Goal: Information Seeking & Learning: Learn about a topic

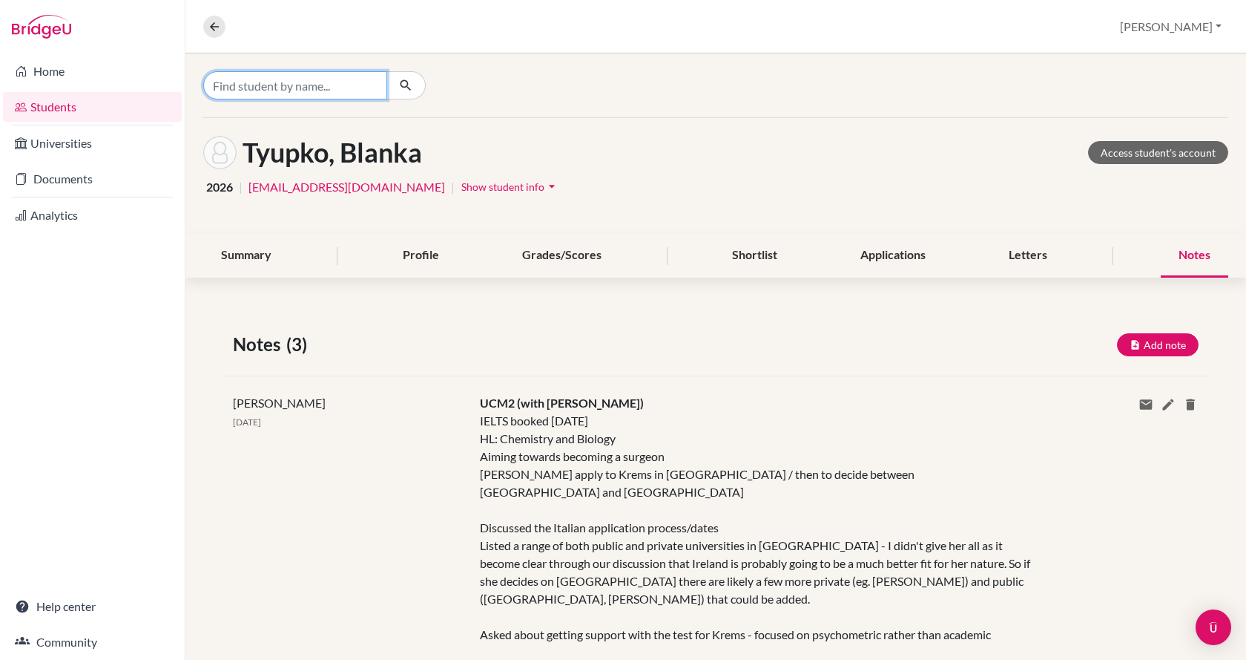
click at [344, 85] on input "Find student by name..." at bounding box center [295, 85] width 184 height 28
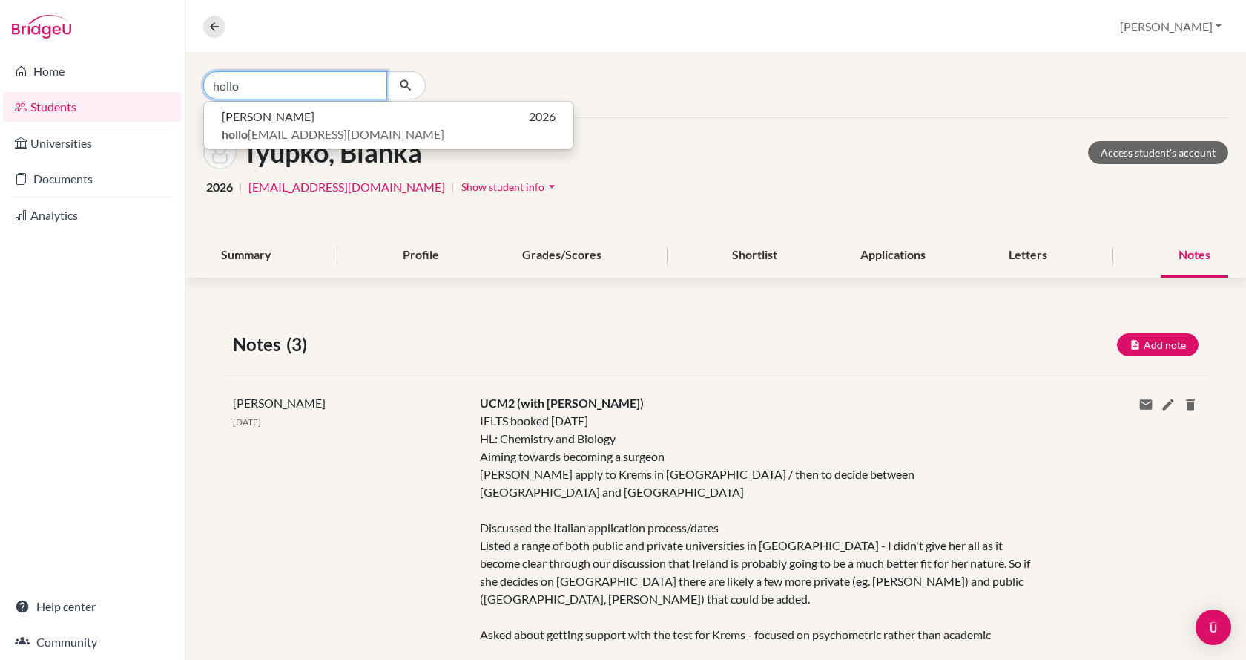
type input "hollo"
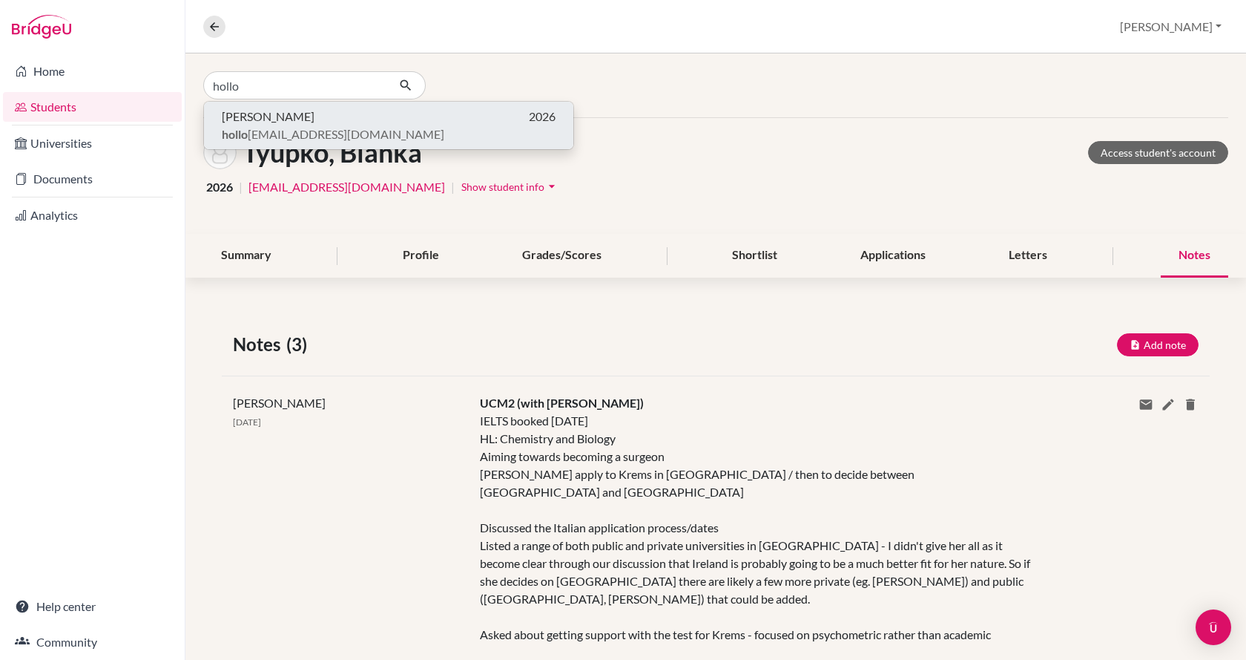
click button "[PERSON_NAME] 2026 [PERSON_NAME] [EMAIL_ADDRESS][DOMAIN_NAME]" at bounding box center [388, 125] width 369 height 47
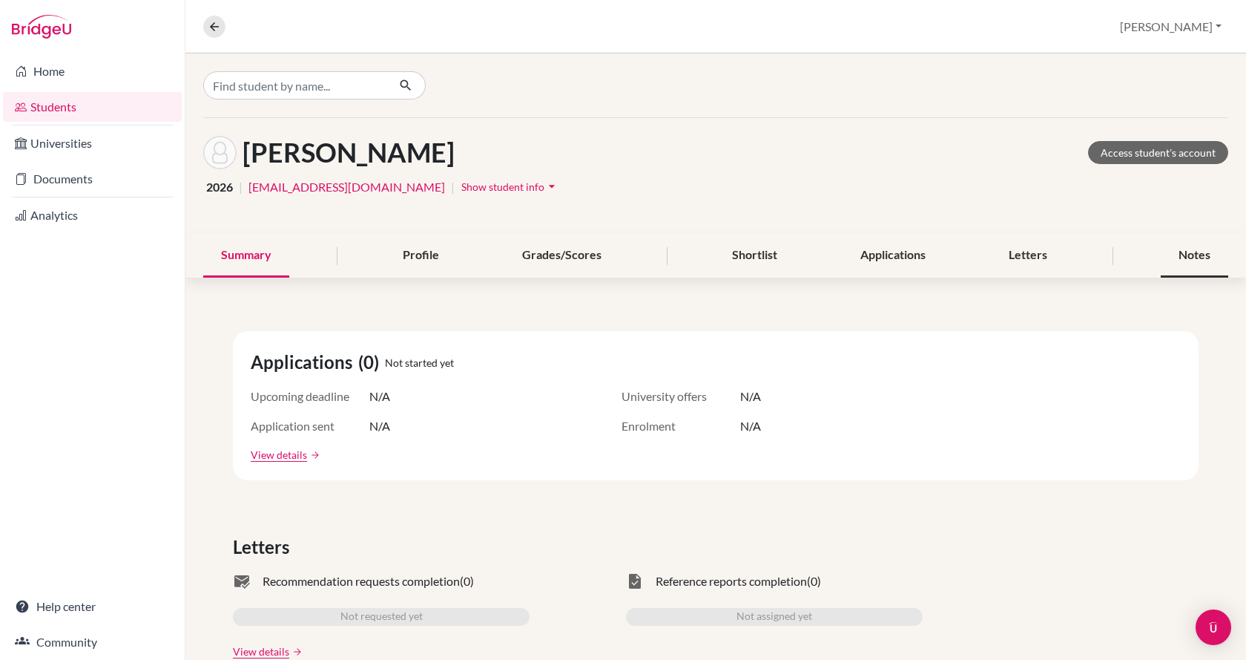
click at [1194, 254] on div "Notes" at bounding box center [1195, 256] width 68 height 44
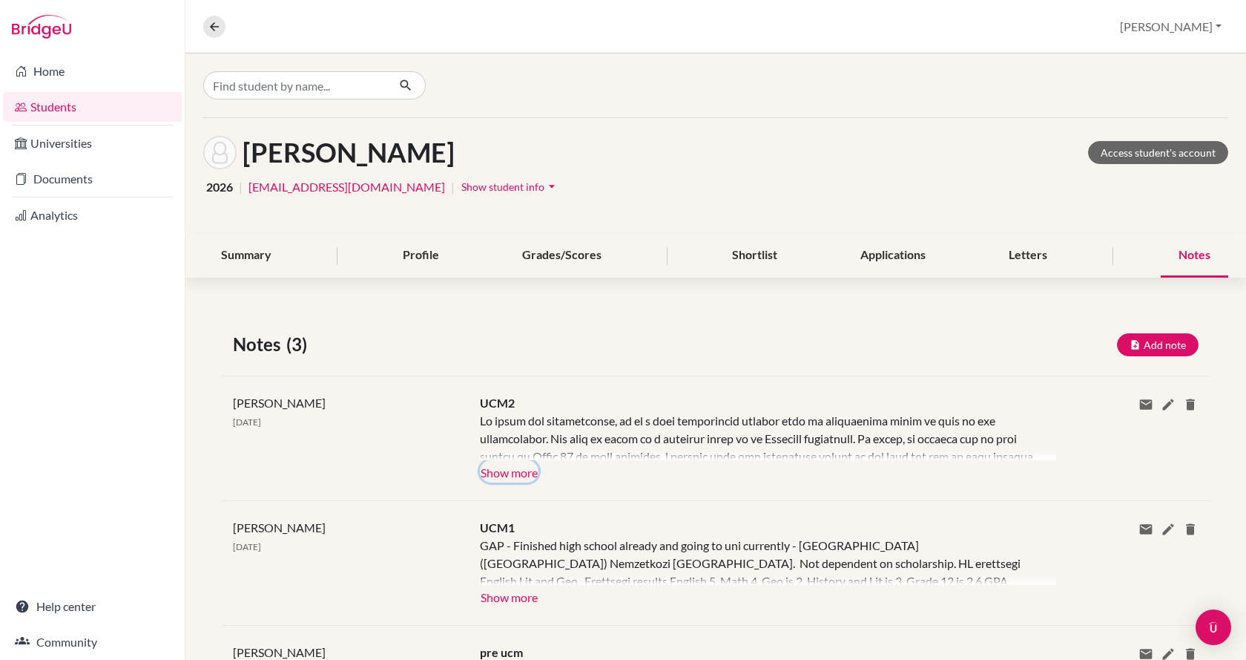
click at [514, 471] on button "Show more" at bounding box center [509, 471] width 59 height 22
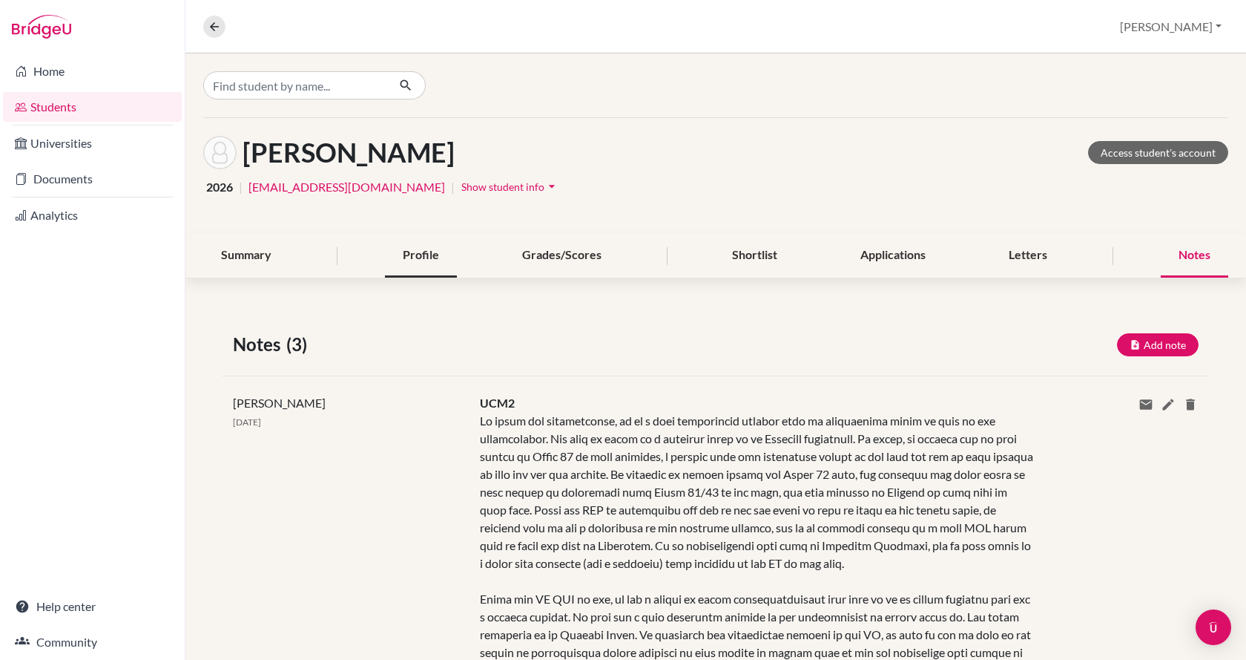
click at [418, 263] on div "Profile" at bounding box center [421, 256] width 72 height 44
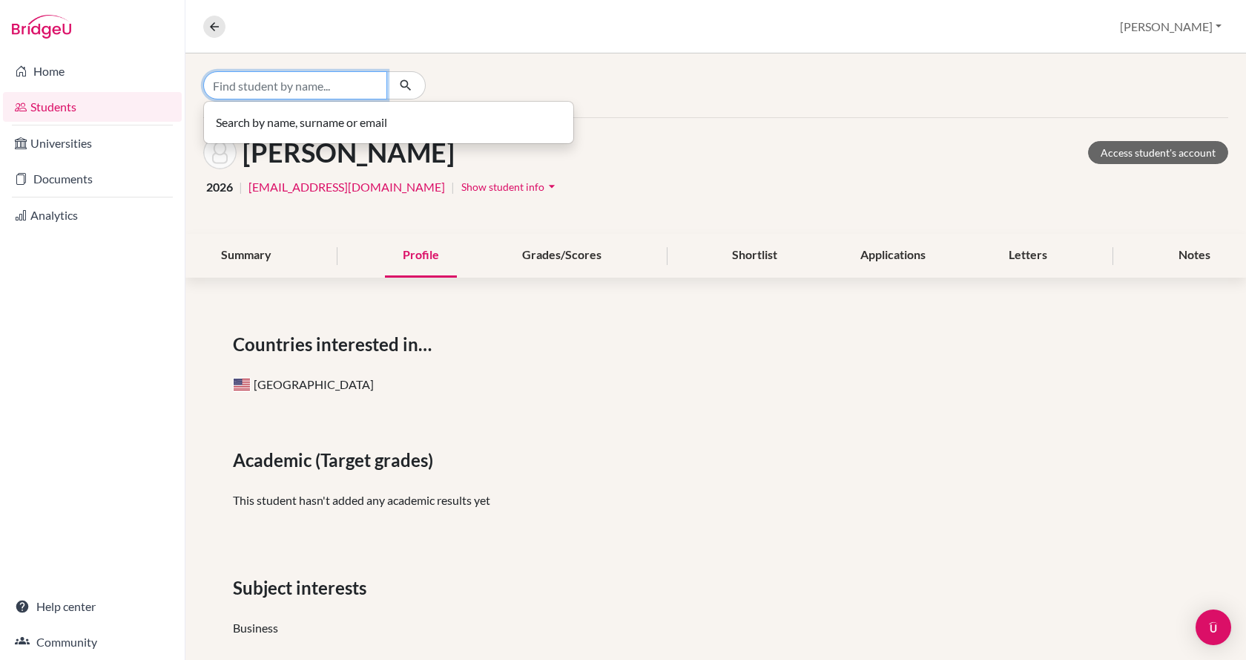
click at [318, 84] on input "Find student by name..." at bounding box center [295, 85] width 184 height 28
type input "kutasi"
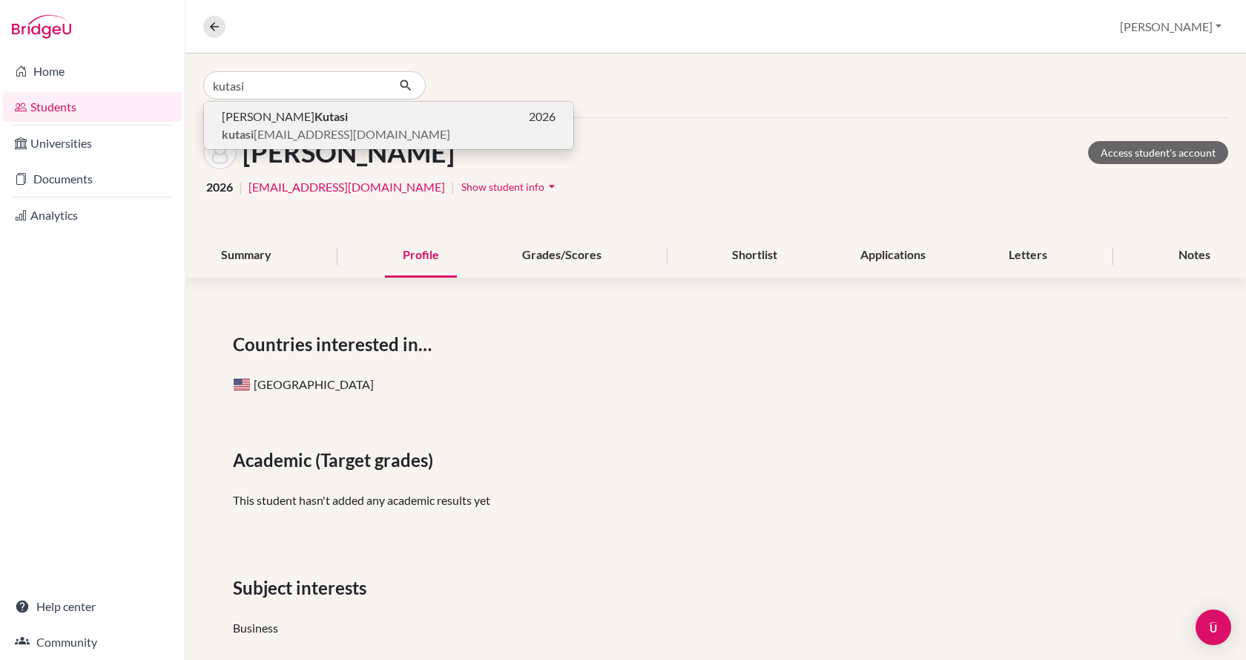
click at [311, 111] on p "[PERSON_NAME] 2026" at bounding box center [389, 117] width 334 height 18
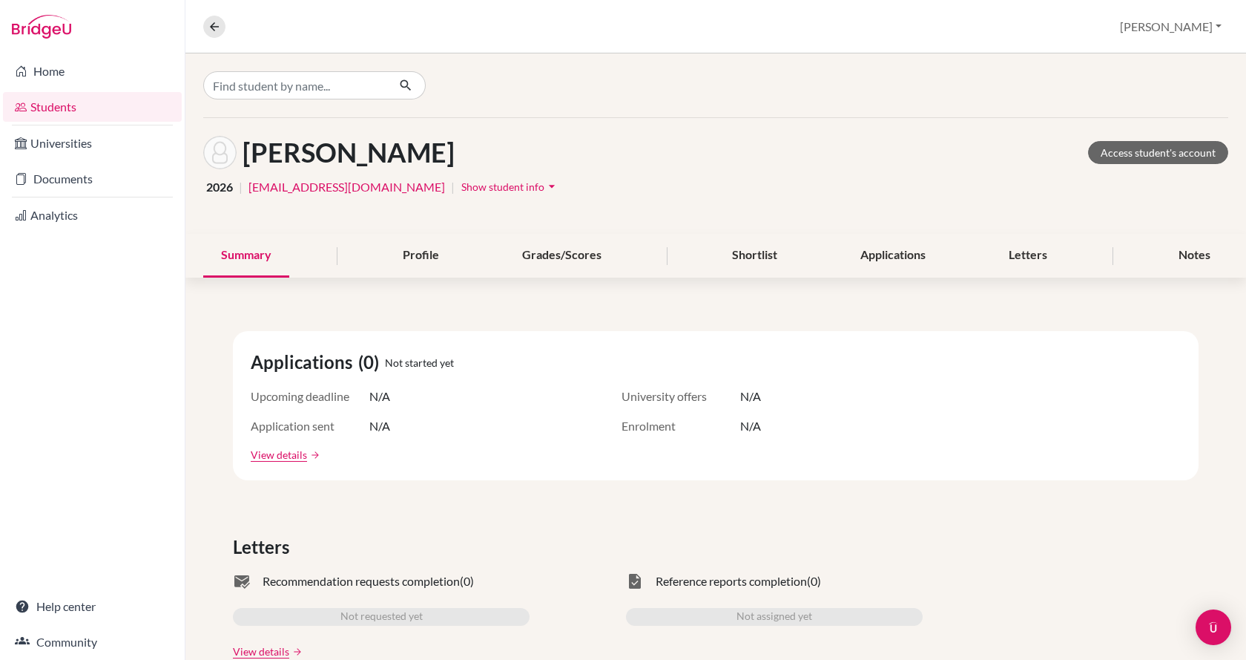
click at [829, 256] on div "Summary Profile Grades/Scores Shortlist Applications Letters Notes" at bounding box center [715, 256] width 1025 height 44
click at [858, 255] on div "Applications" at bounding box center [893, 256] width 101 height 44
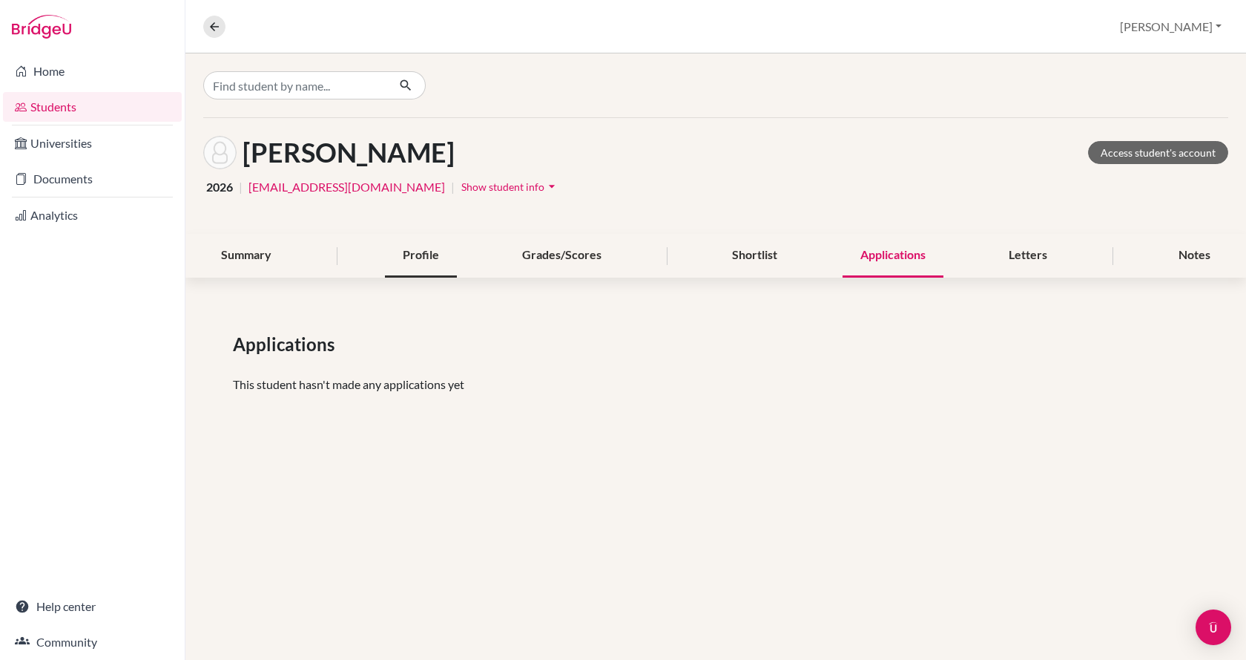
click at [420, 252] on div "Profile" at bounding box center [421, 256] width 72 height 44
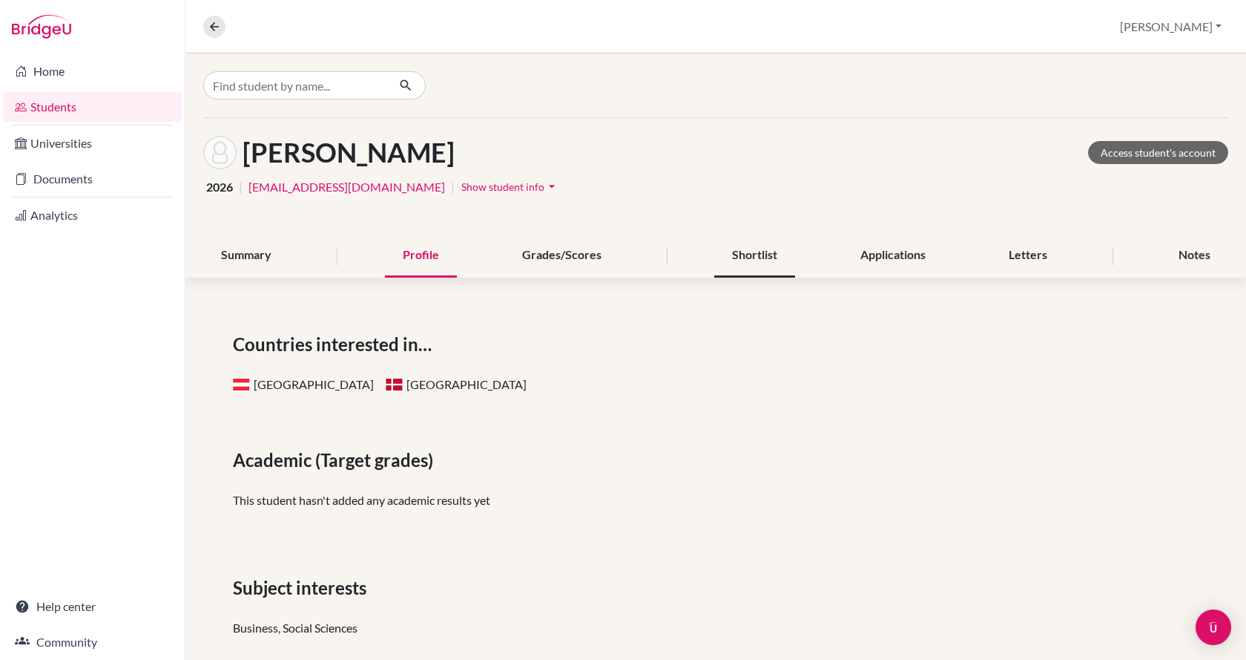
click at [767, 263] on div "Shortlist" at bounding box center [754, 256] width 81 height 44
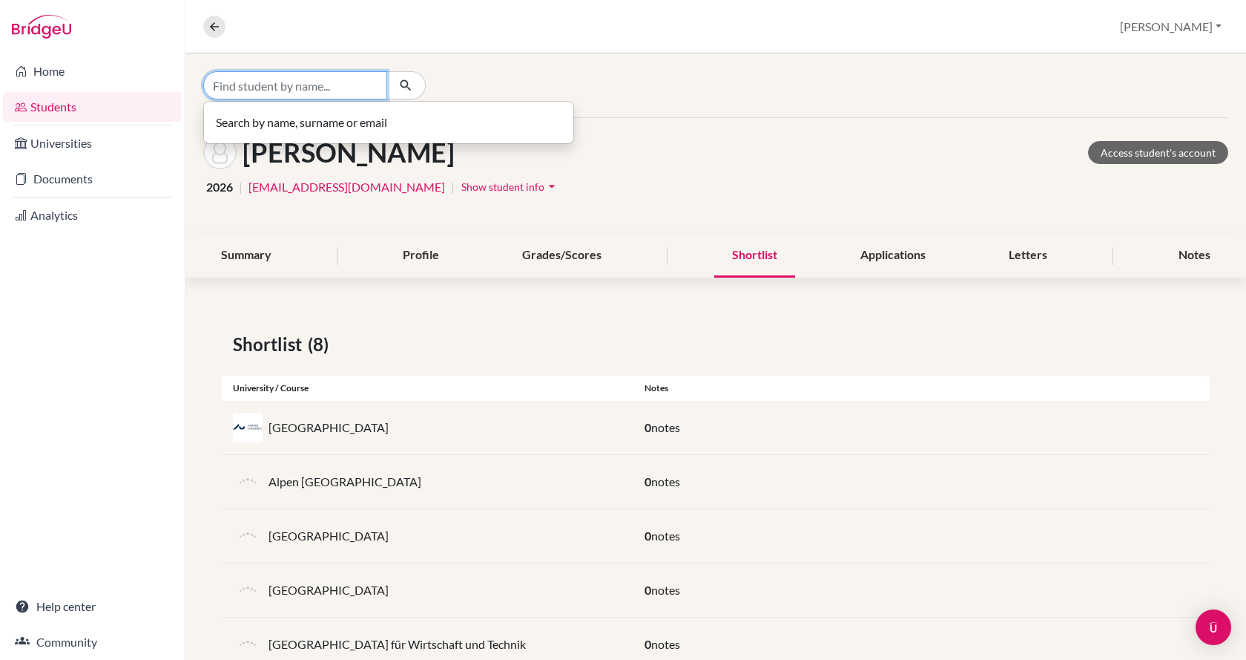
click at [329, 91] on input "Find student by name..." at bounding box center [295, 85] width 184 height 28
type input "matanyi"
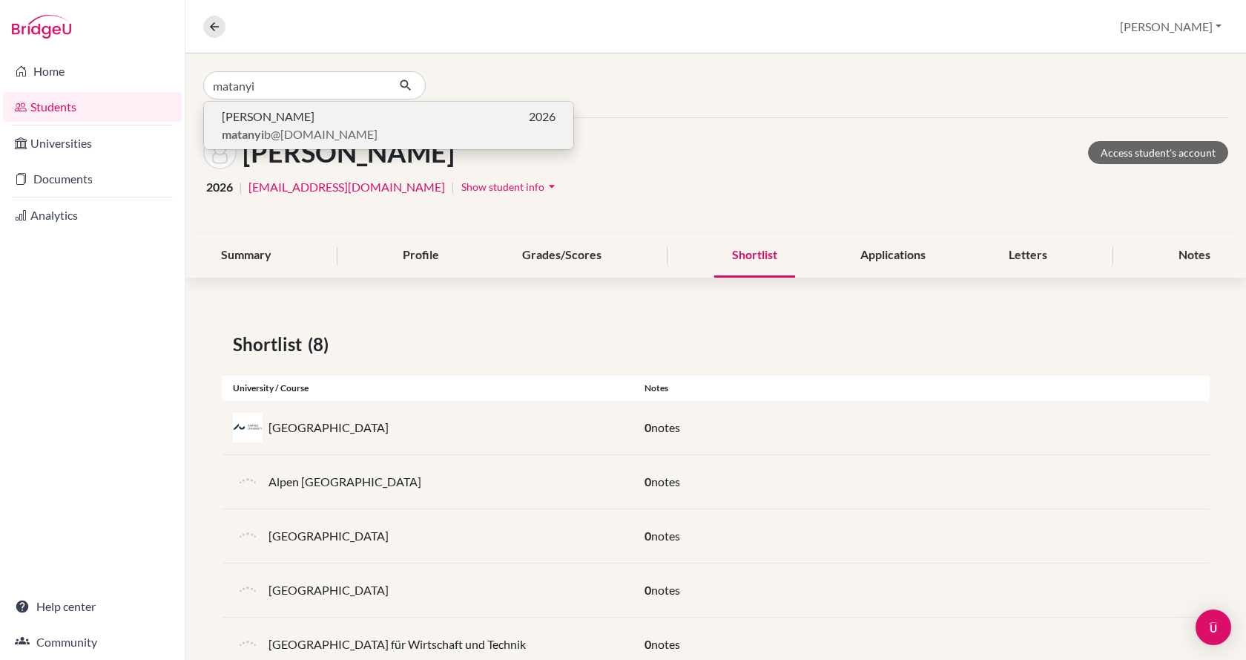
click at [336, 123] on p "Bendegúz Matányi 2026" at bounding box center [389, 117] width 334 height 18
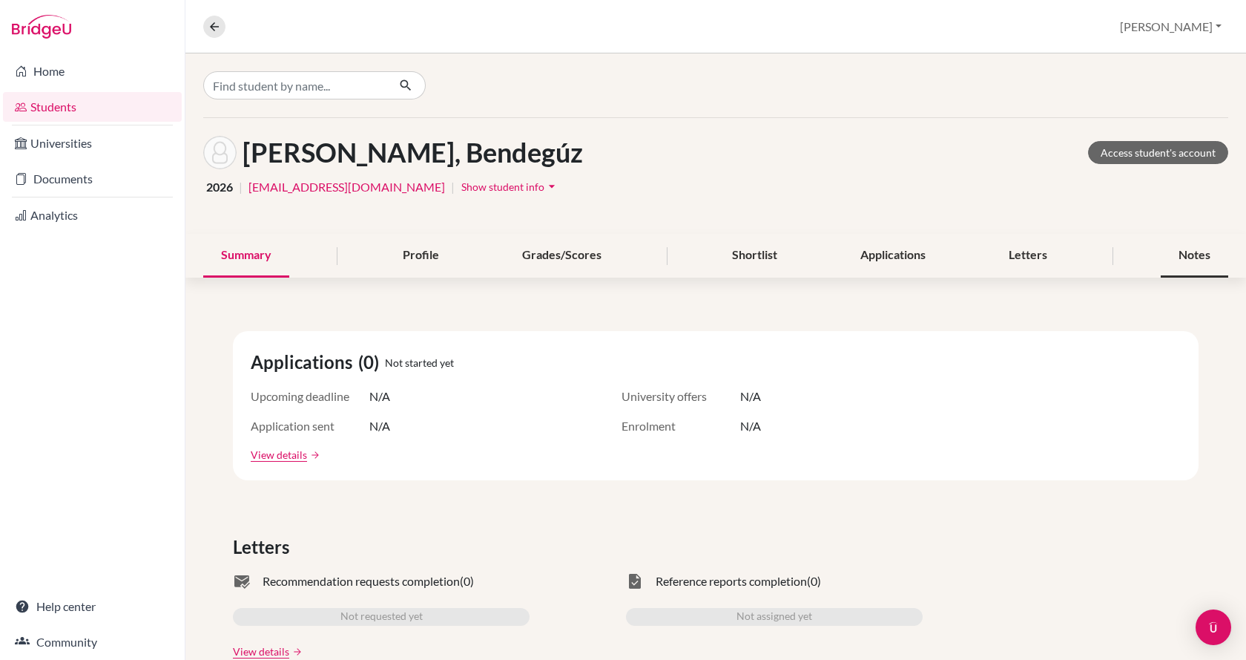
click at [1176, 261] on div "Notes" at bounding box center [1195, 256] width 68 height 44
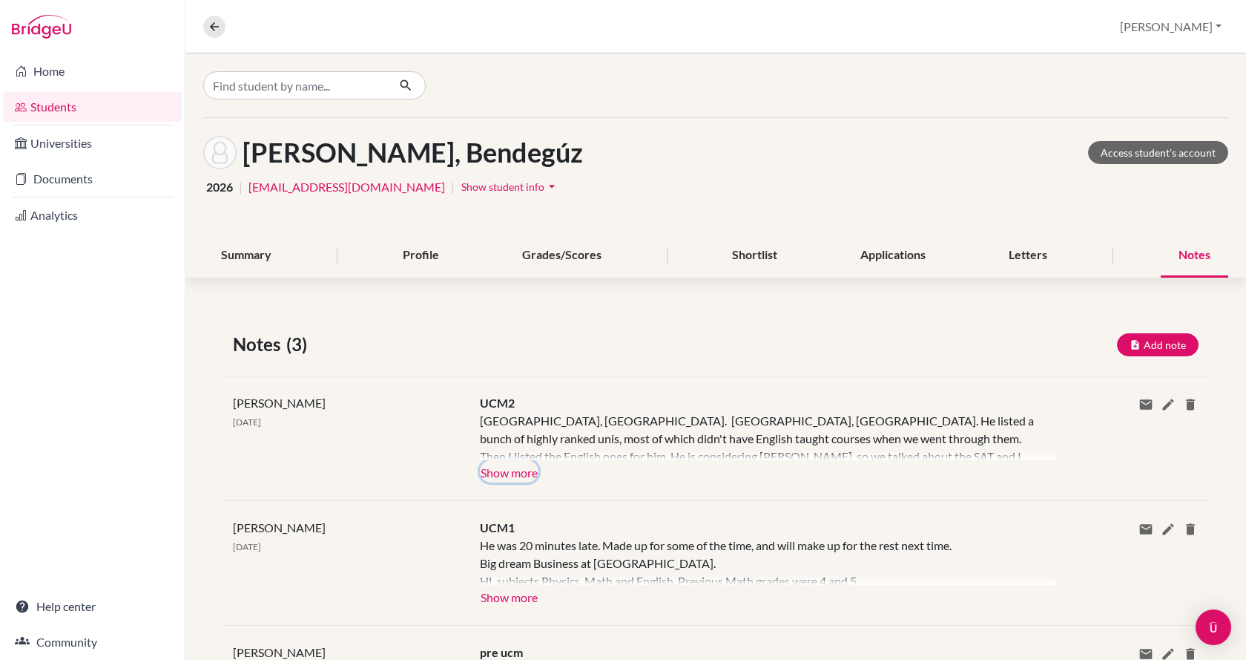
click at [505, 464] on button "Show more" at bounding box center [509, 471] width 59 height 22
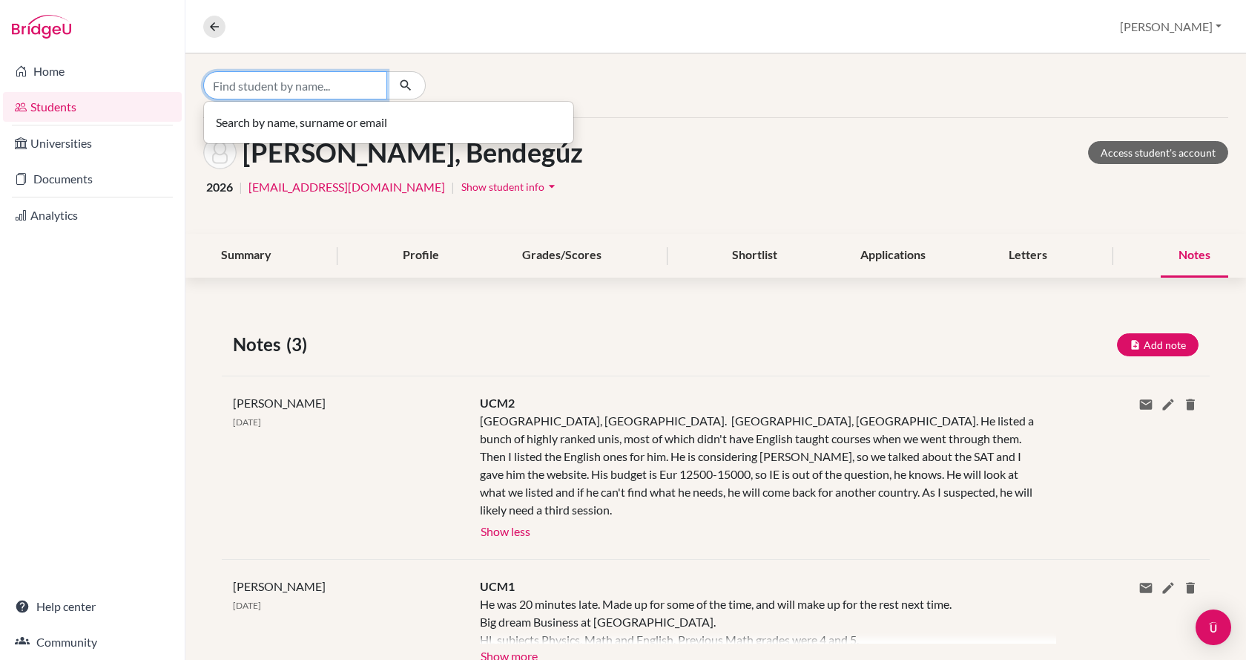
click at [257, 84] on input "Find student by name..." at bounding box center [295, 85] width 184 height 28
type input "[PERSON_NAME]"
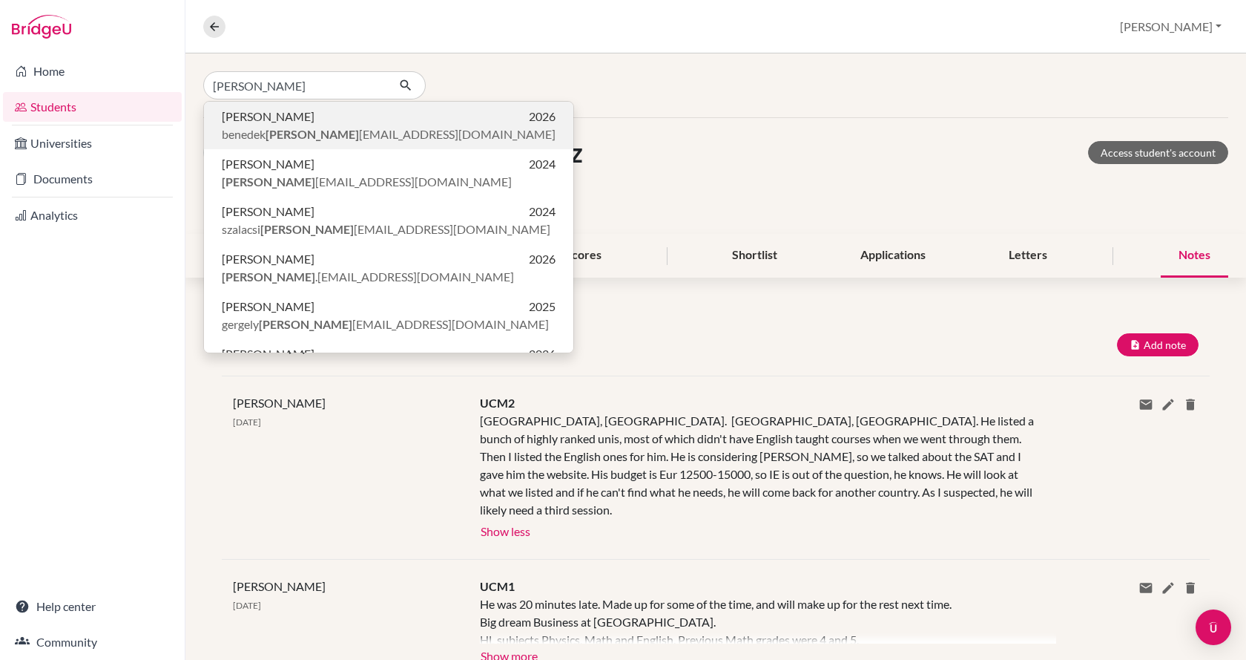
click at [264, 141] on span "[PERSON_NAME] [EMAIL_ADDRESS][DOMAIN_NAME]" at bounding box center [389, 134] width 334 height 18
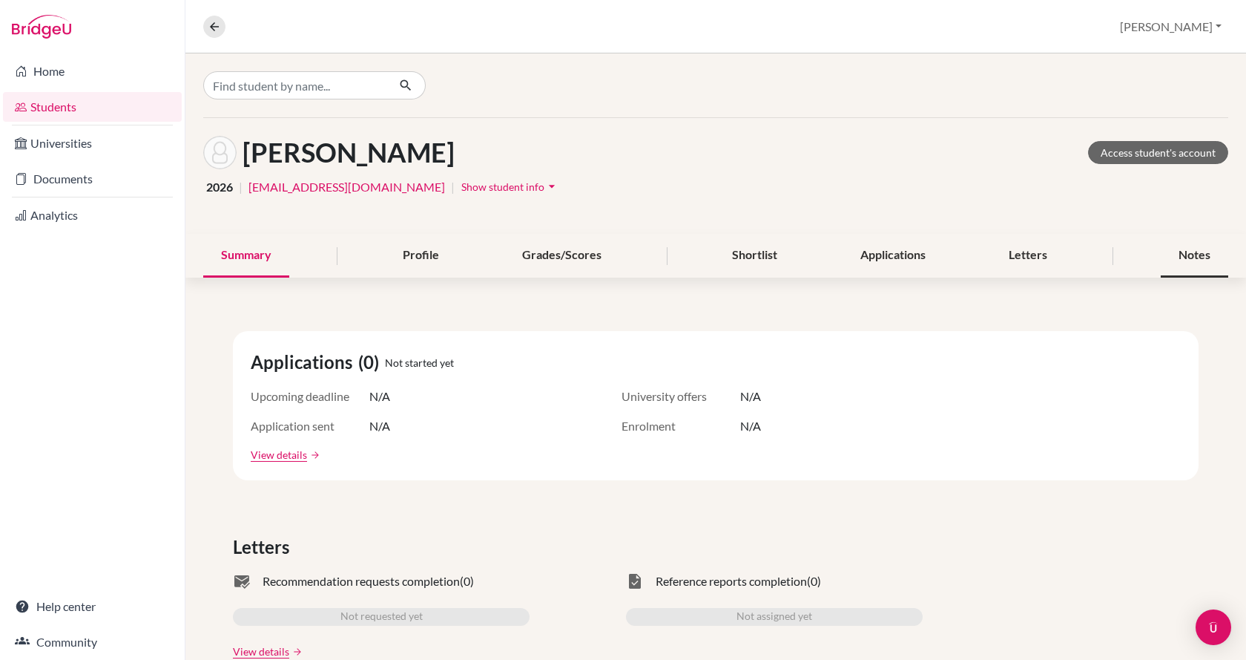
click at [1177, 249] on div "Notes" at bounding box center [1195, 256] width 68 height 44
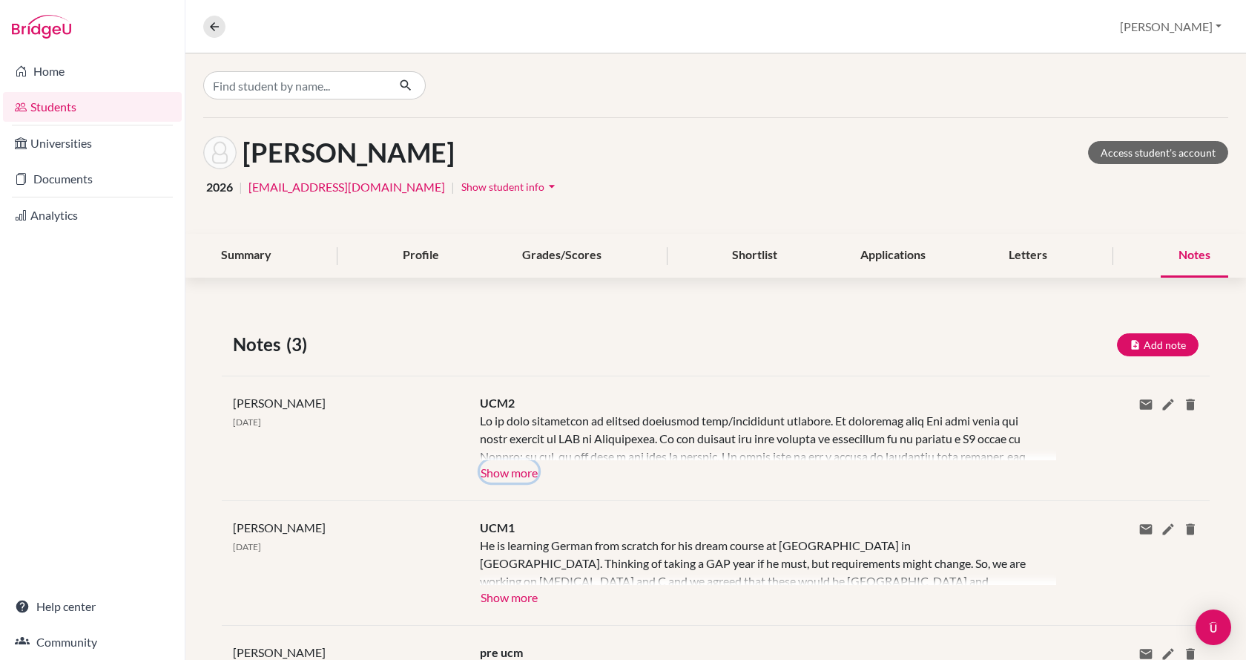
click at [507, 473] on button "Show more" at bounding box center [509, 471] width 59 height 22
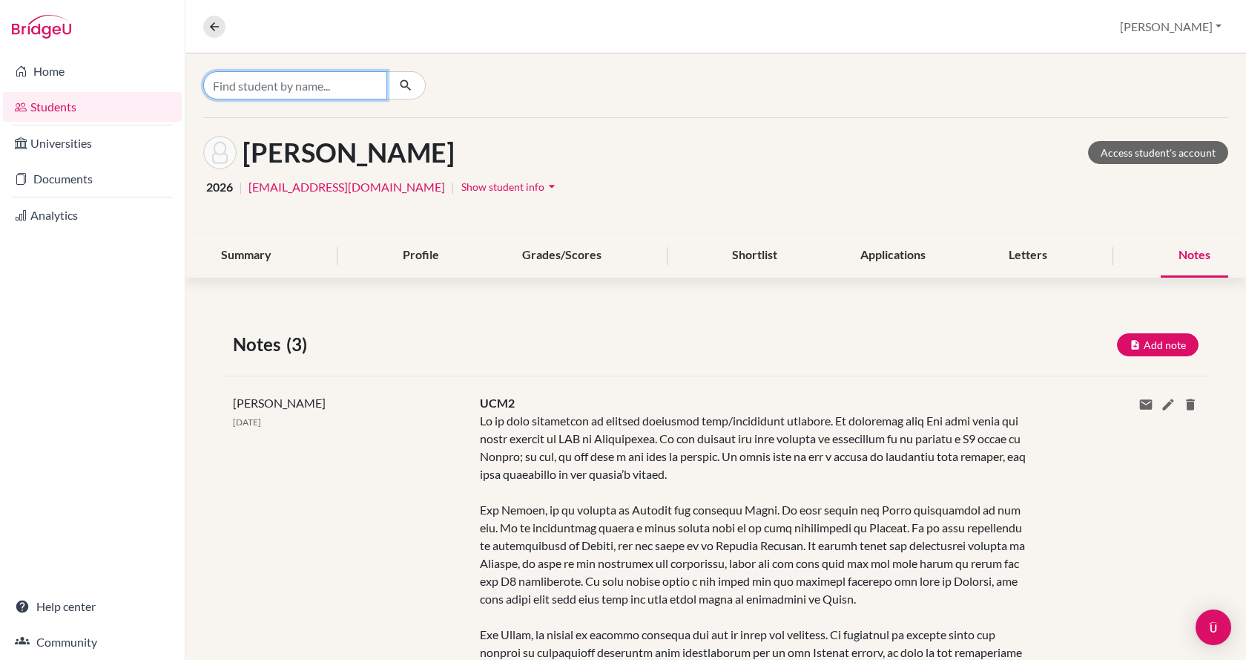
click at [329, 80] on input "Find student by name..." at bounding box center [295, 85] width 184 height 28
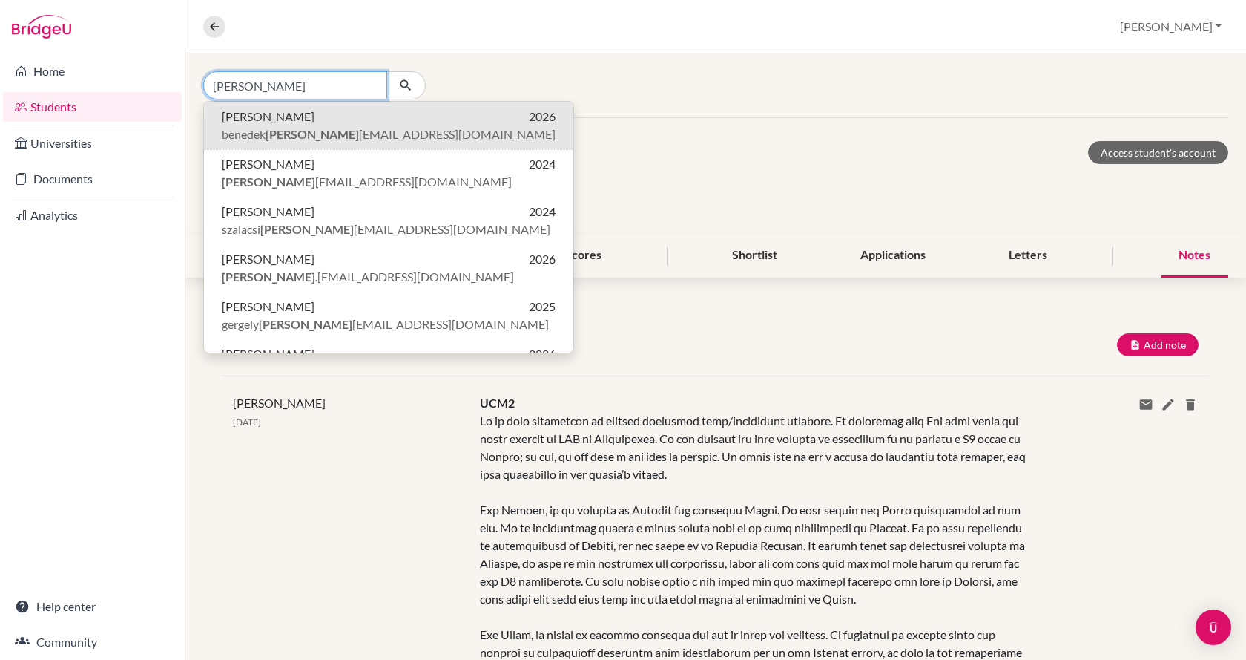
click at [317, 82] on input "[PERSON_NAME]" at bounding box center [295, 85] width 184 height 28
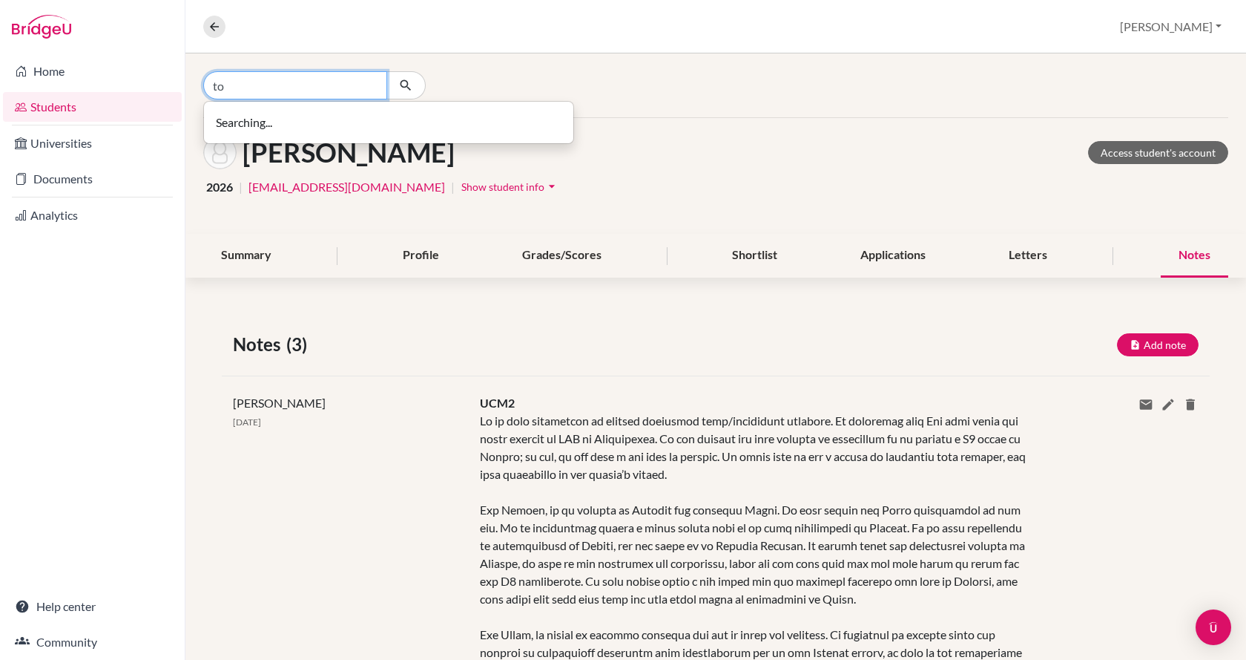
type input "t"
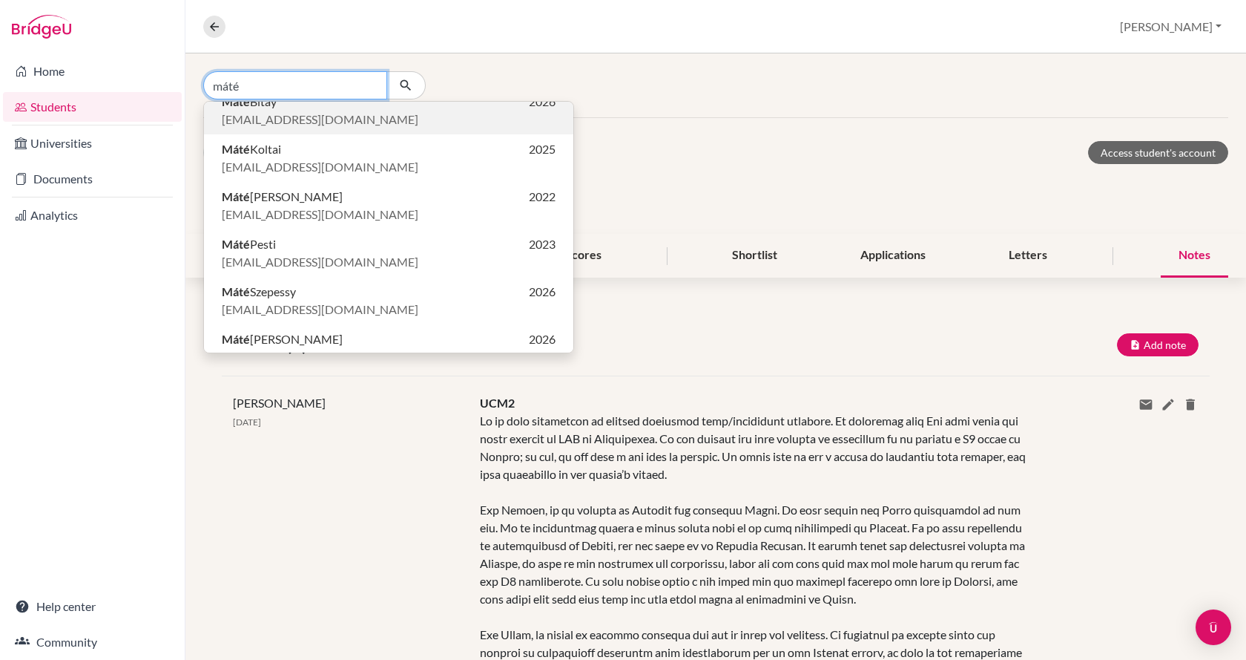
scroll to position [129, 0]
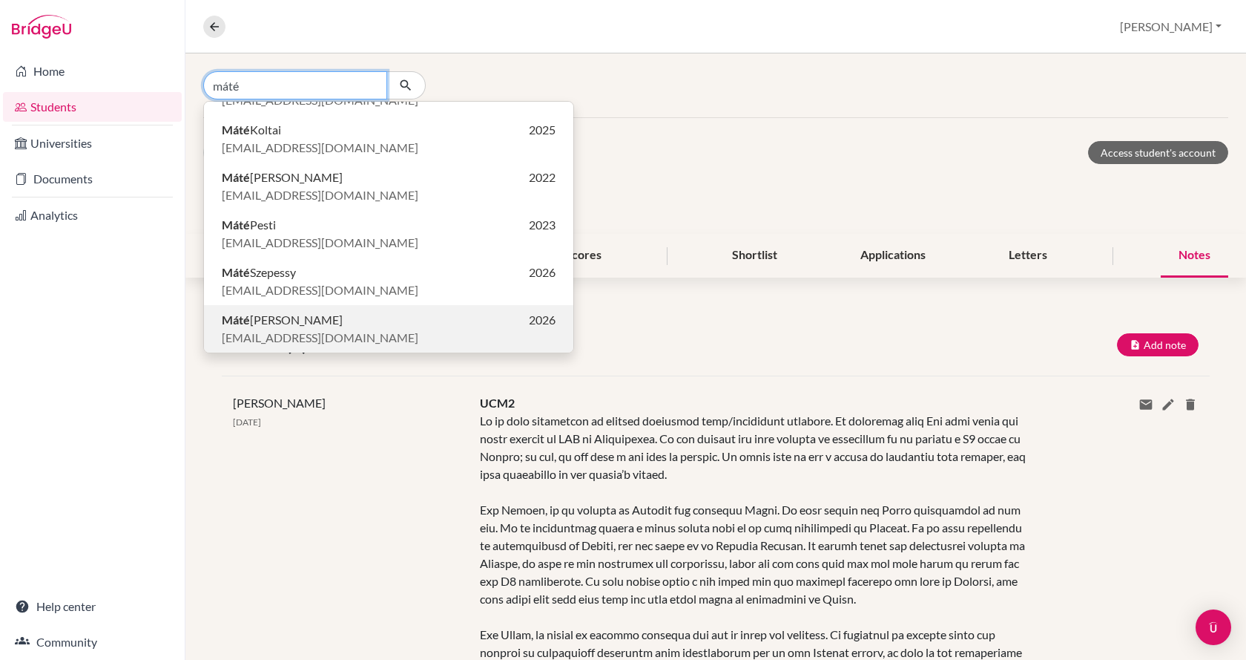
type input "máté"
click at [299, 328] on p "[PERSON_NAME] 2026" at bounding box center [389, 320] width 334 height 18
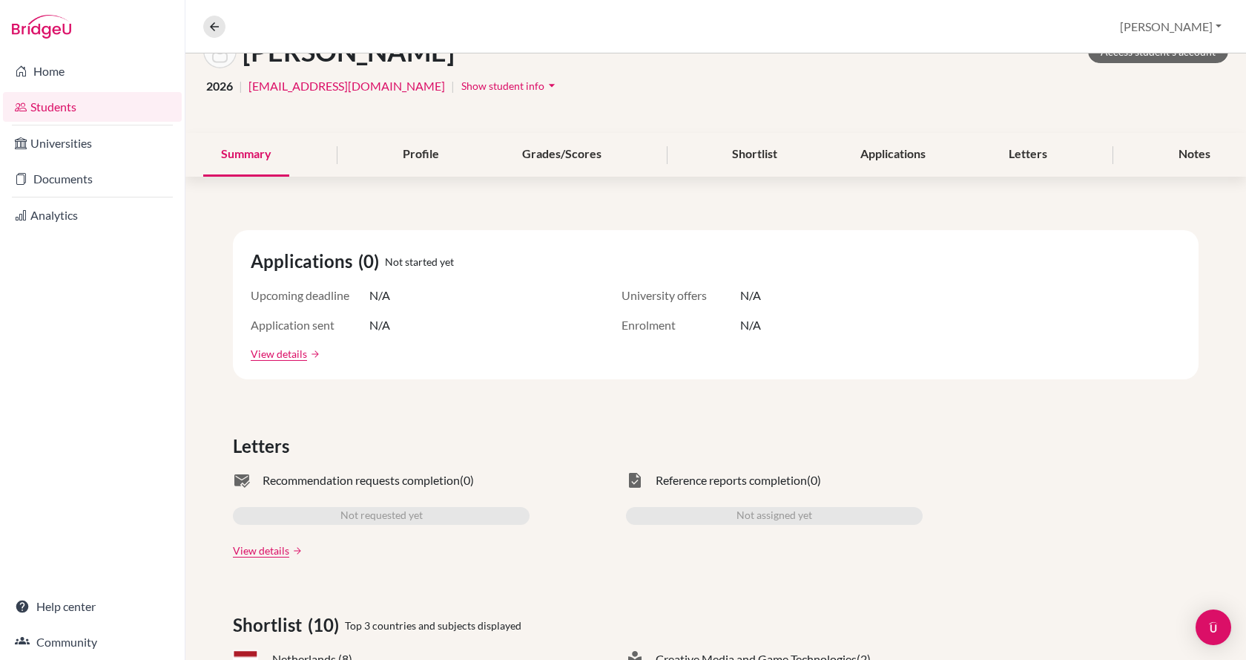
scroll to position [74, 0]
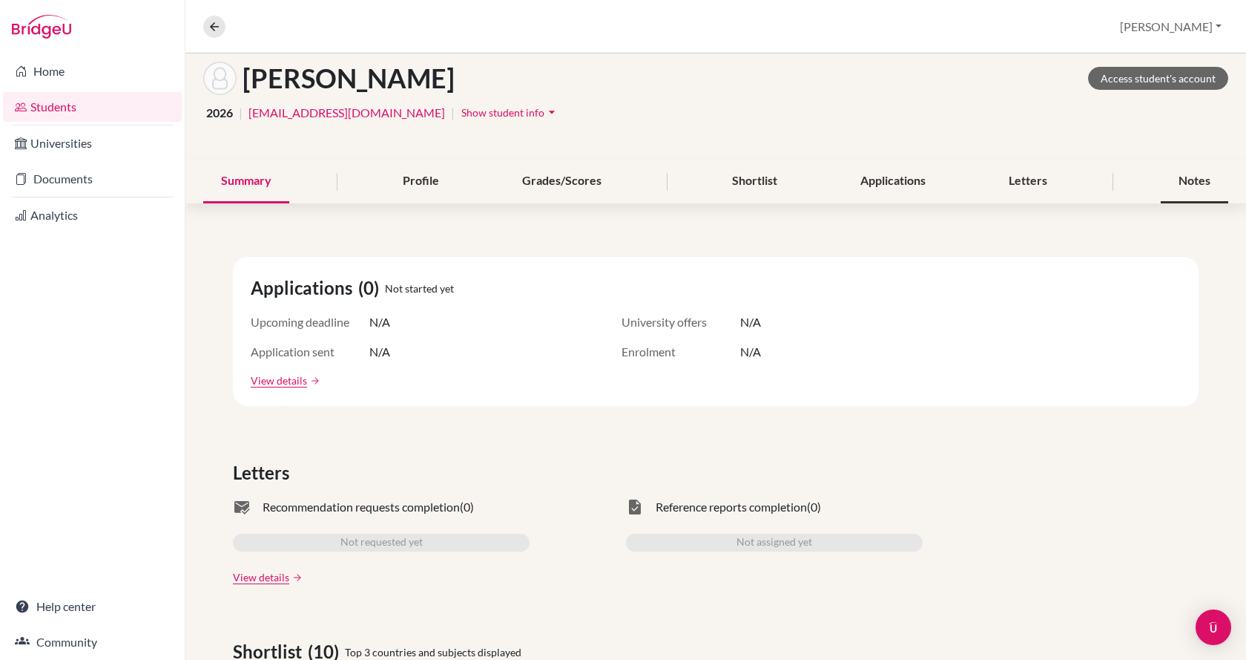
click at [1162, 185] on div "Notes" at bounding box center [1195, 182] width 68 height 44
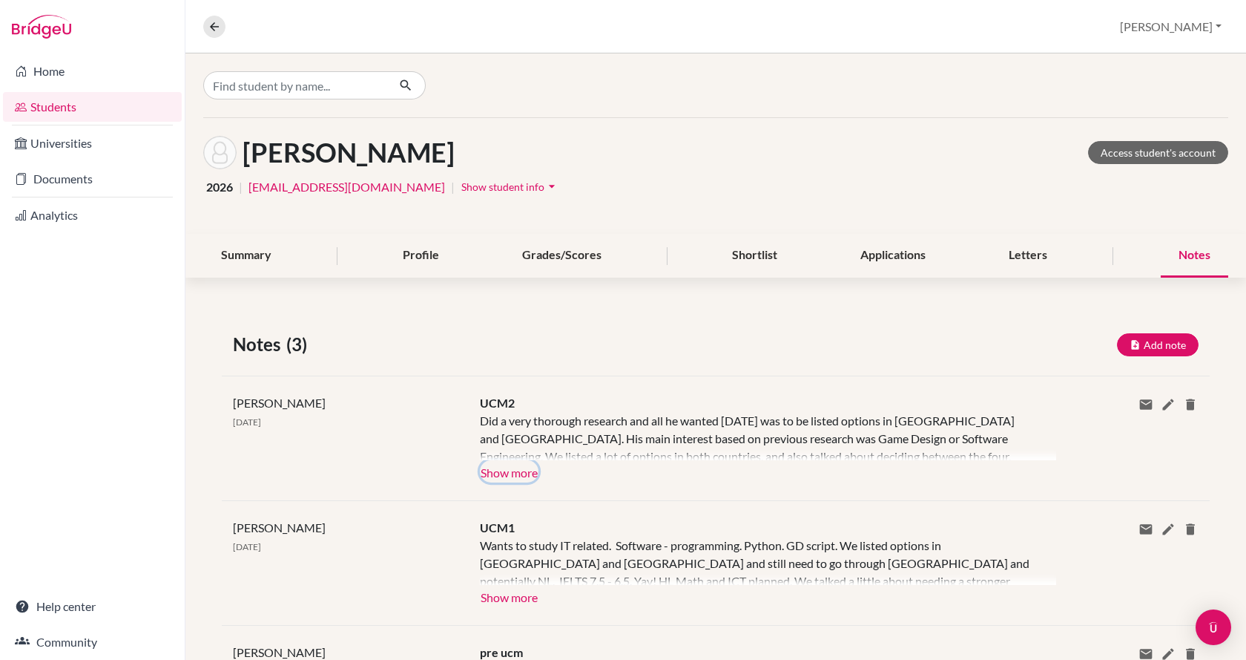
click at [493, 470] on button "Show more" at bounding box center [509, 471] width 59 height 22
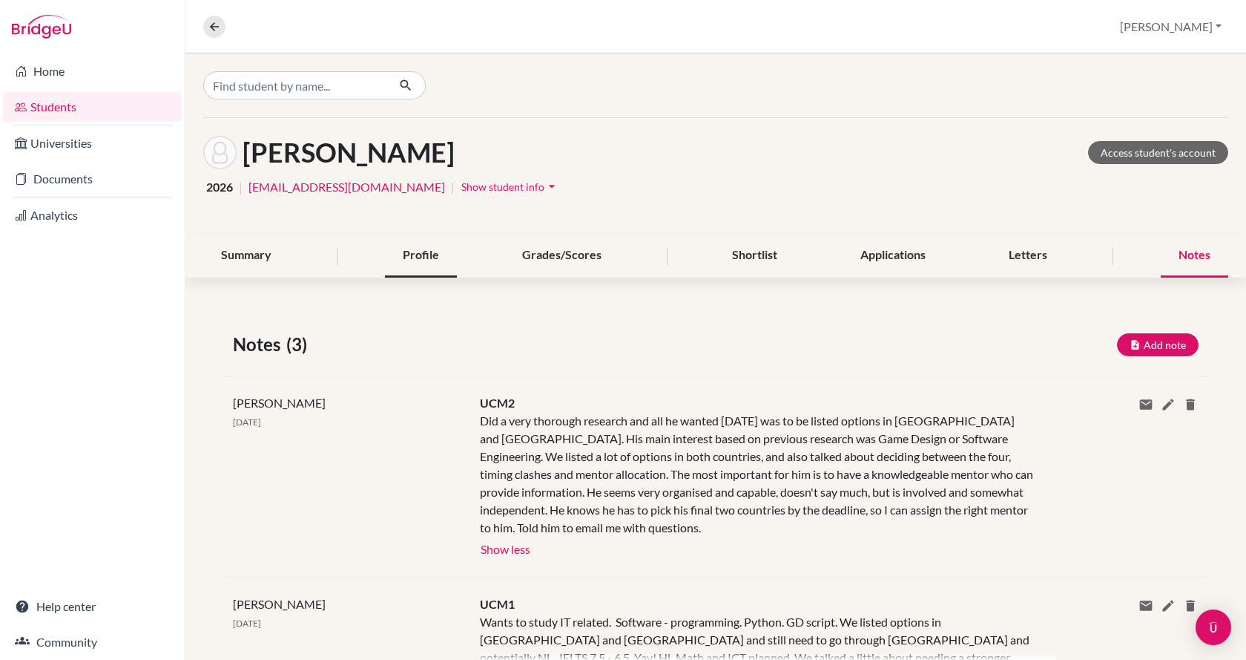
click at [413, 256] on div "Profile" at bounding box center [421, 256] width 72 height 44
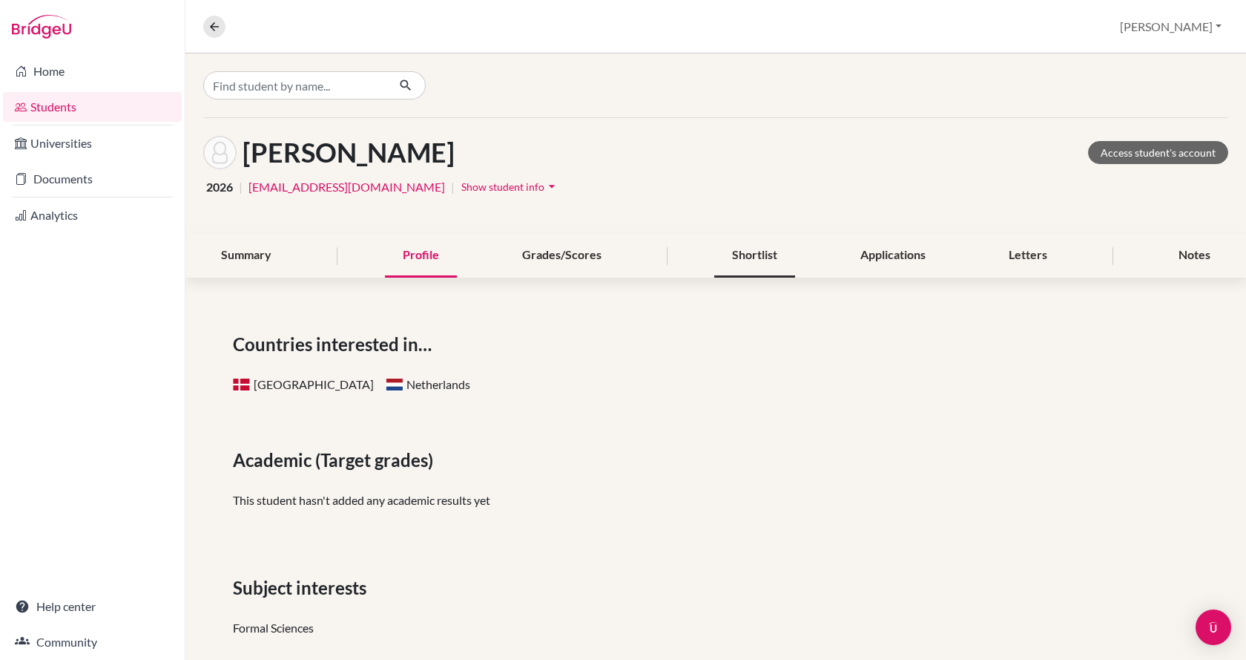
click at [758, 267] on div "Shortlist" at bounding box center [754, 256] width 81 height 44
